Goal: Information Seeking & Learning: Learn about a topic

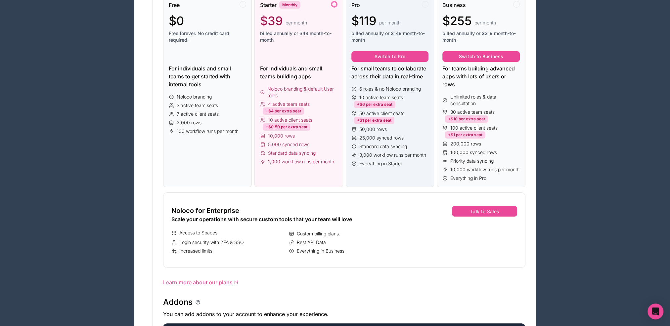
scroll to position [66, 0]
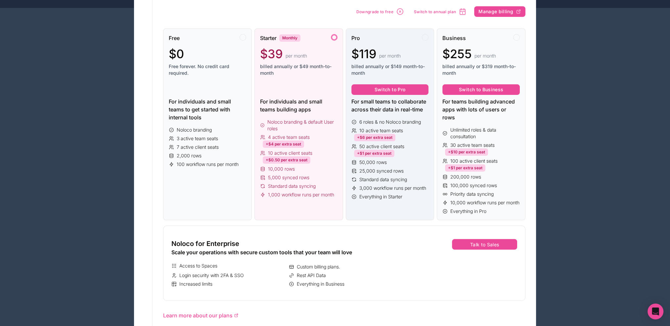
click at [376, 43] on div "Pro $119 per month billed annually or $149 month-to-month" at bounding box center [390, 58] width 77 height 48
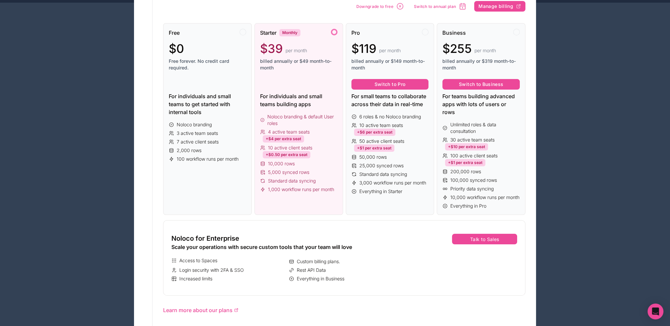
scroll to position [0, 0]
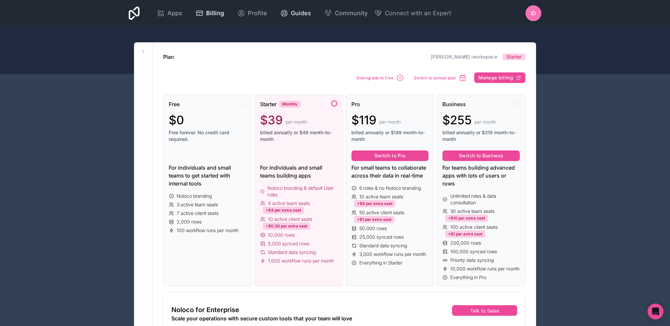
click at [283, 10] on icon at bounding box center [284, 13] width 8 height 8
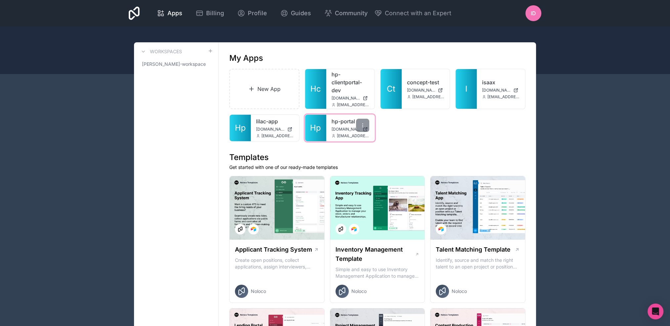
click at [333, 121] on link "hp-portal" at bounding box center [351, 122] width 38 height 8
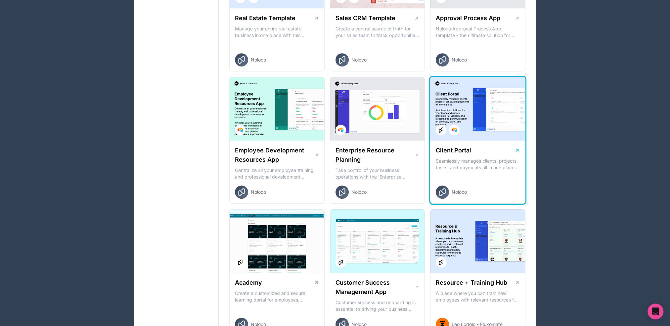
scroll to position [563, 0]
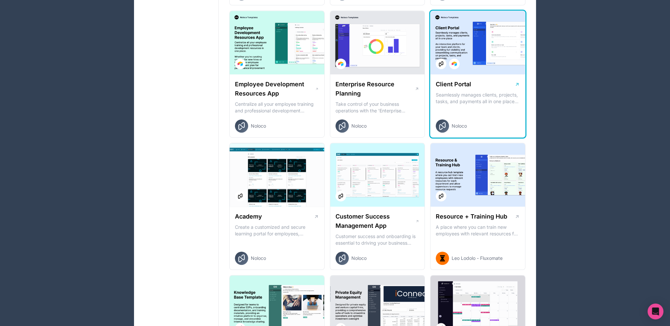
click at [468, 109] on div "Client Portal Seamlessly manages clients, projects, tasks, and payments all in …" at bounding box center [478, 106] width 95 height 64
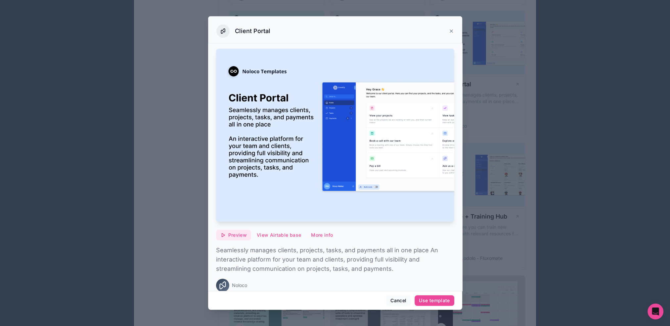
click at [243, 235] on button "Preview" at bounding box center [233, 235] width 35 height 11
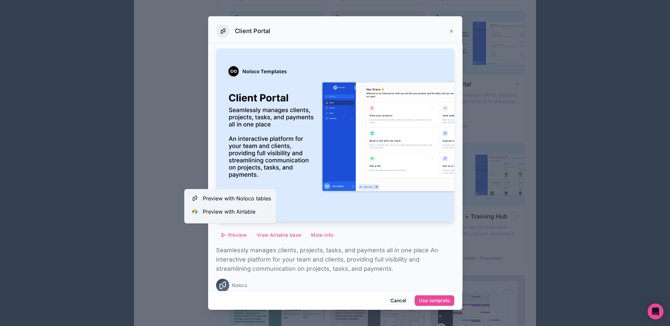
click at [232, 215] on span "Preview with Airtable" at bounding box center [229, 212] width 53 height 8
click at [171, 160] on div at bounding box center [335, 163] width 670 height 326
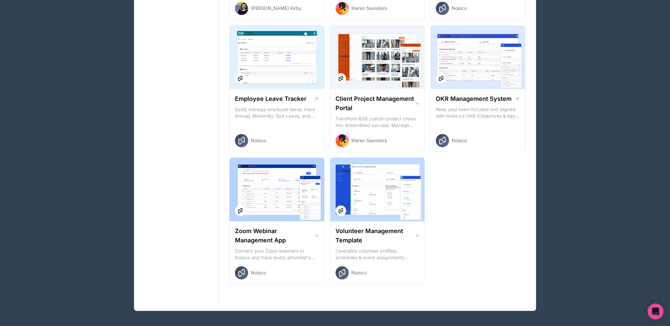
scroll to position [945, 0]
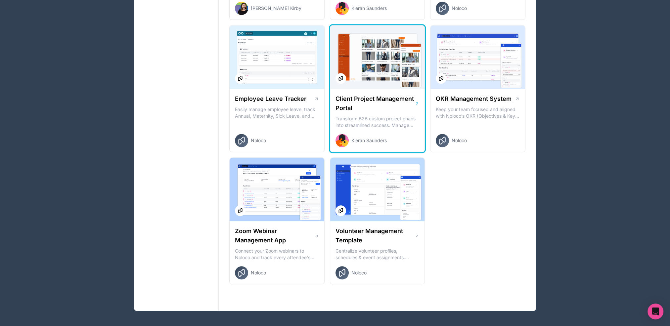
click at [355, 99] on h1 "Client Project Management Portal" at bounding box center [376, 103] width 80 height 19
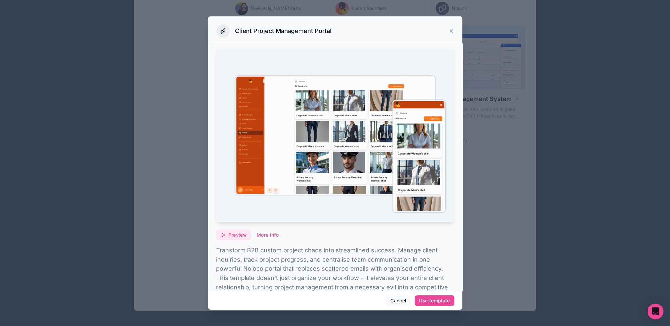
click at [236, 233] on span "Preview" at bounding box center [237, 235] width 19 height 6
click at [450, 32] on icon at bounding box center [451, 31] width 3 height 3
